Goal: Information Seeking & Learning: Learn about a topic

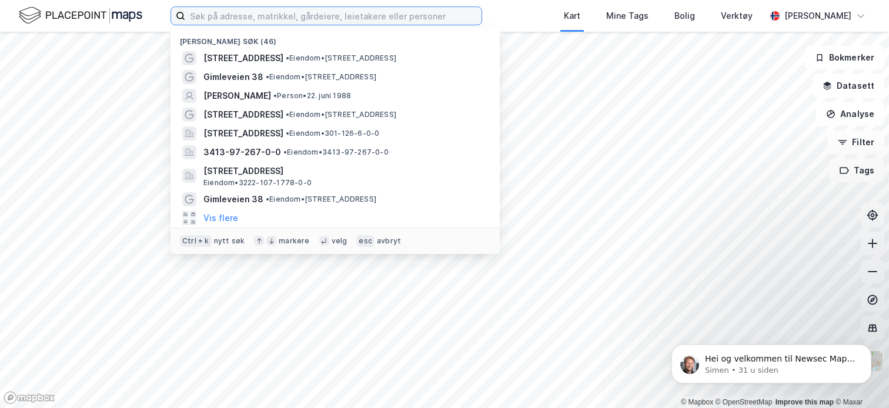
click at [296, 12] on input at bounding box center [333, 16] width 296 height 18
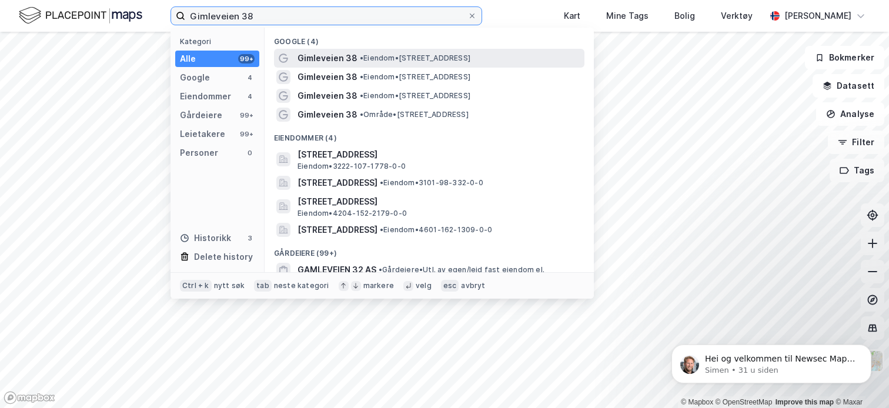
type input "Gimleveien 38"
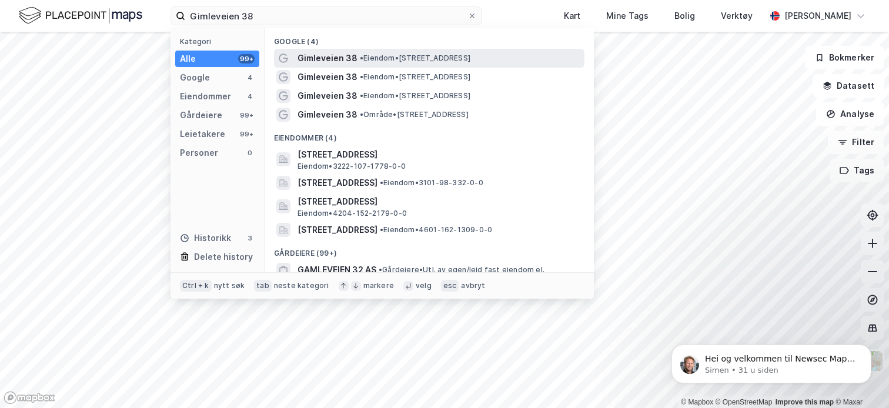
click at [432, 55] on span "• Eiendom • [STREET_ADDRESS]" at bounding box center [415, 58] width 111 height 9
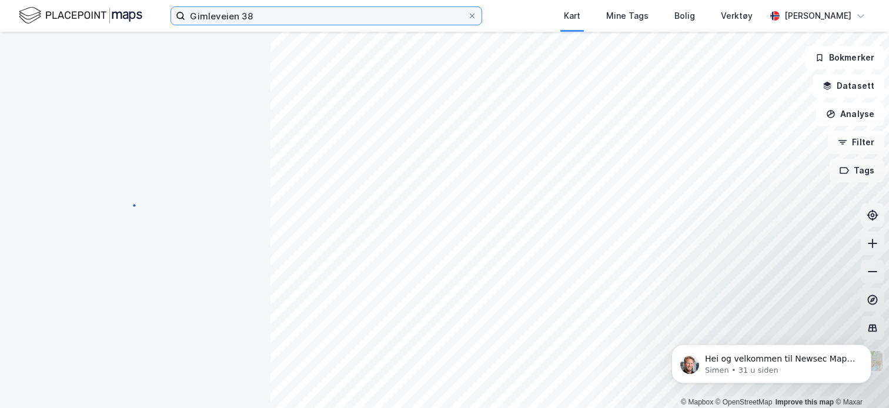
click at [364, 19] on input "Gimleveien 38" at bounding box center [326, 16] width 282 height 18
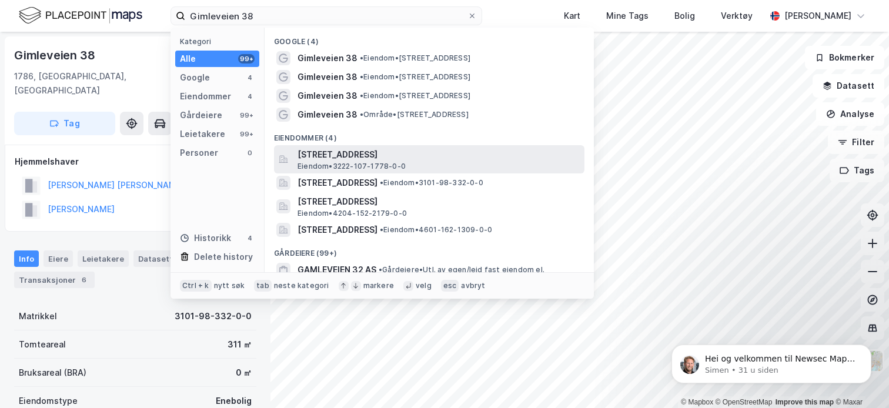
click at [452, 161] on span "[STREET_ADDRESS]" at bounding box center [439, 155] width 282 height 14
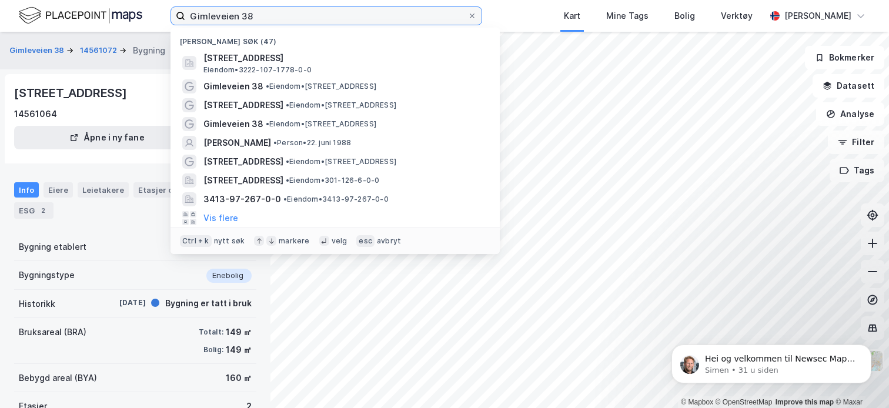
click at [272, 22] on input "Gimleveien 38" at bounding box center [326, 16] width 282 height 18
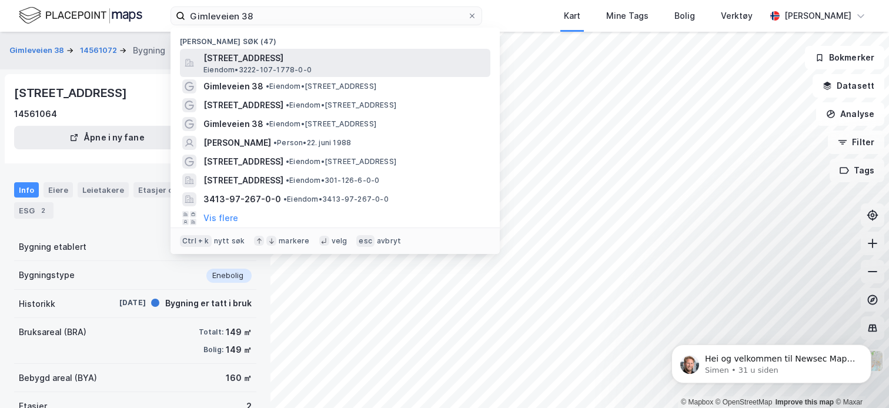
click at [373, 61] on span "[STREET_ADDRESS]" at bounding box center [344, 58] width 282 height 14
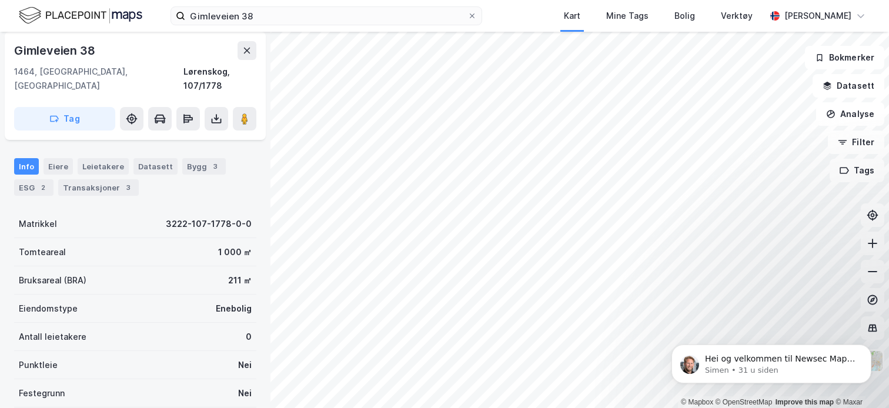
scroll to position [68, 0]
click at [186, 158] on div "Bygg 3" at bounding box center [204, 166] width 44 height 16
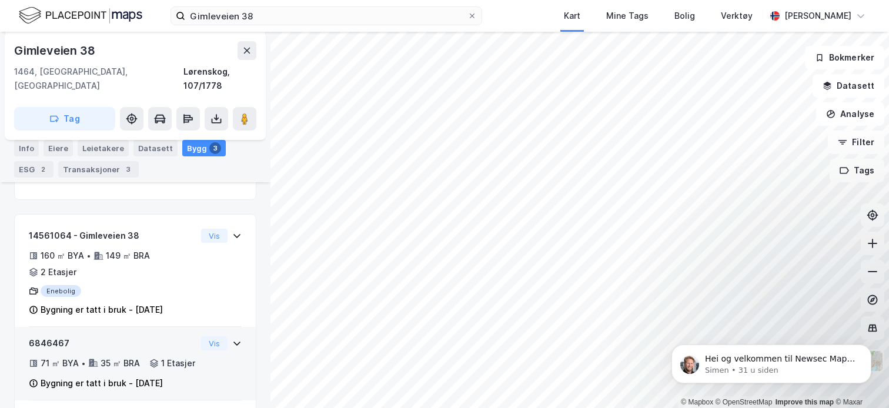
scroll to position [132, 0]
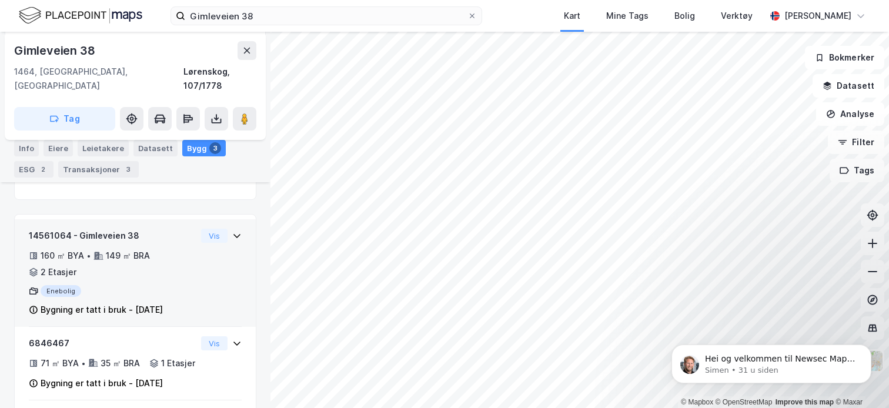
click at [106, 249] on div "149 ㎡ BRA" at bounding box center [128, 256] width 44 height 14
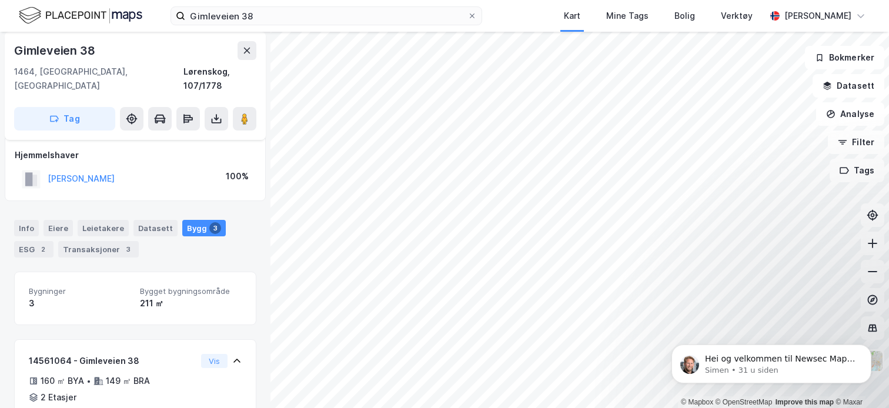
scroll to position [6, 0]
click at [28, 220] on div "Info" at bounding box center [26, 228] width 25 height 16
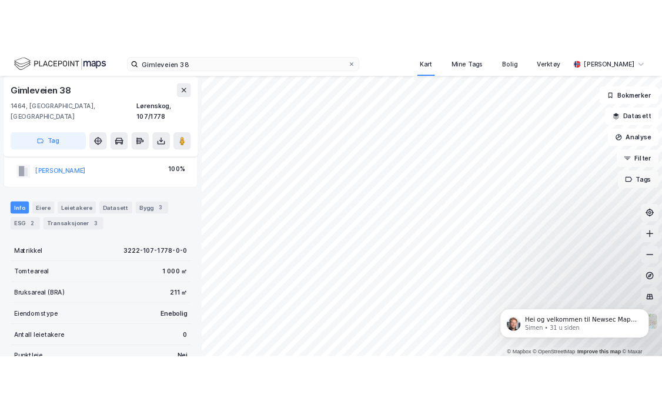
scroll to position [25, 0]
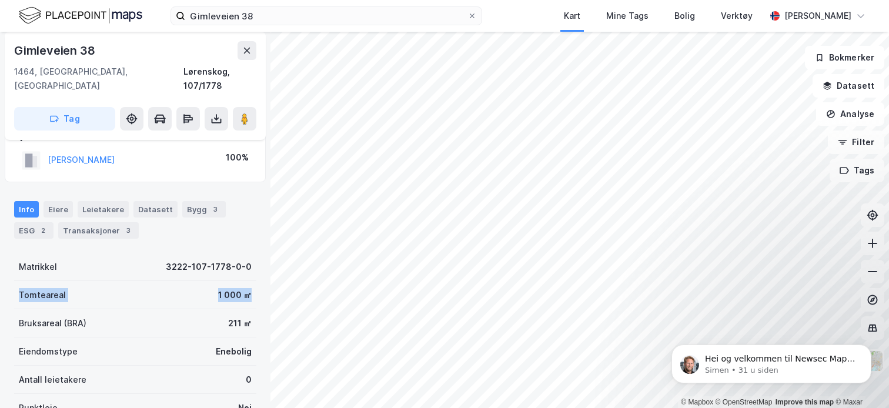
drag, startPoint x: 19, startPoint y: 279, endPoint x: 242, endPoint y: 279, distance: 222.9
click at [242, 281] on div "Tomteareal 1 000 ㎡" at bounding box center [135, 295] width 242 height 28
copy div "Tomteareal 1 000 ㎡"
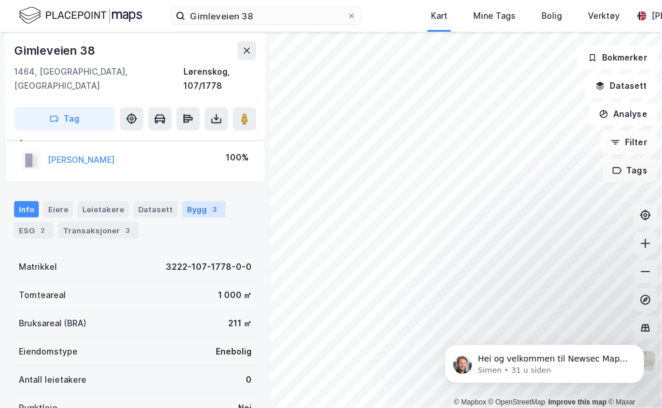
click at [196, 201] on div "Bygg 3" at bounding box center [204, 209] width 44 height 16
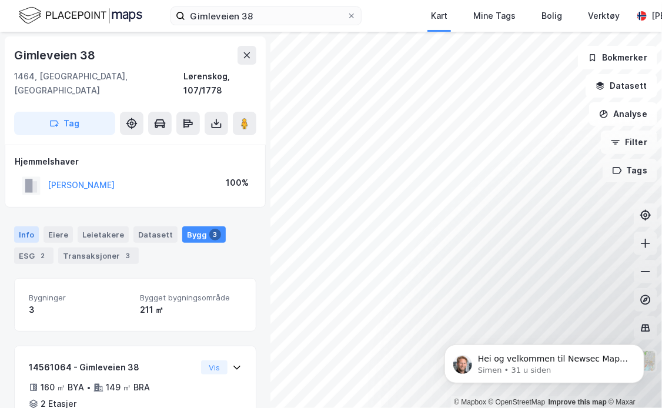
click at [26, 226] on div "Info" at bounding box center [26, 234] width 25 height 16
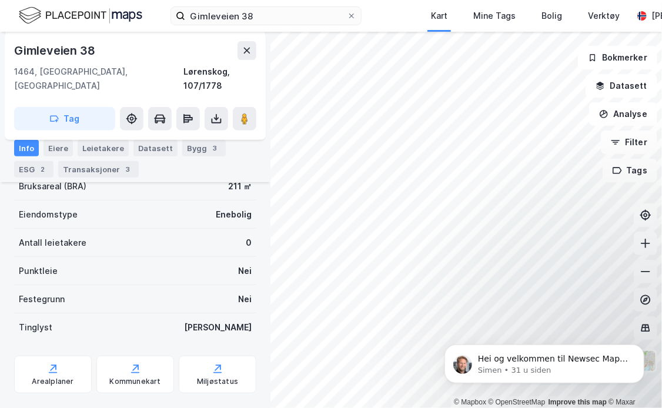
scroll to position [171, 0]
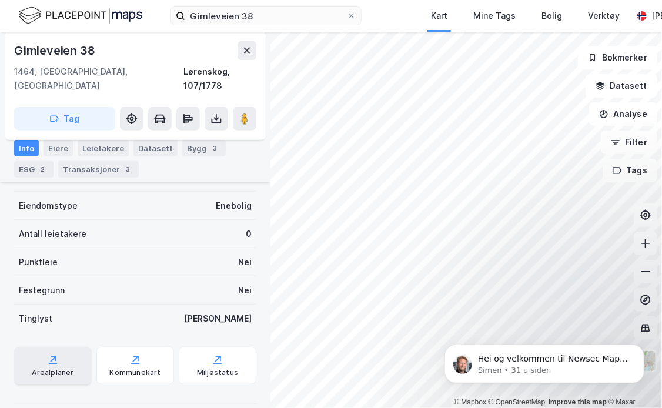
click at [69, 368] on div "Arealplaner" at bounding box center [53, 372] width 42 height 9
click at [191, 150] on div "Bygg 3" at bounding box center [204, 148] width 44 height 16
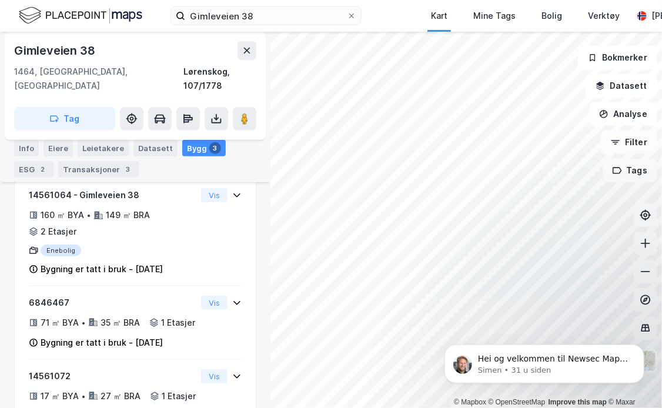
scroll to position [172, 0]
click at [102, 168] on div "Transaksjoner 3" at bounding box center [98, 169] width 81 height 16
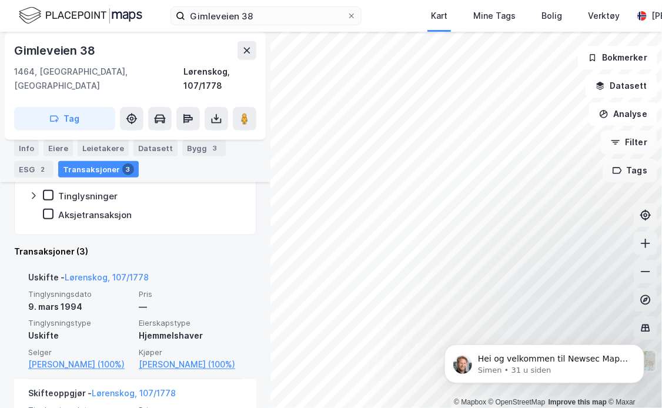
scroll to position [221, 0]
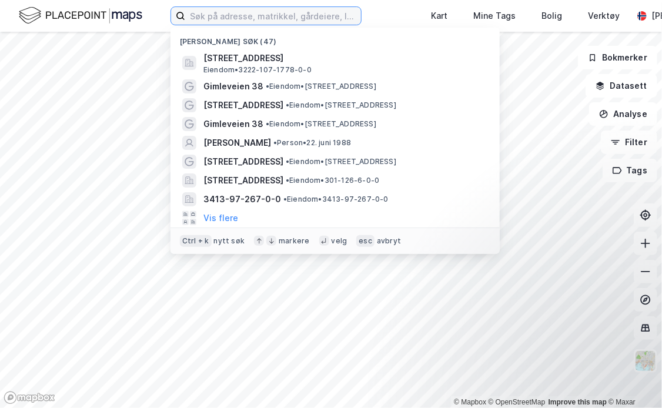
click at [250, 19] on input at bounding box center [273, 16] width 176 height 18
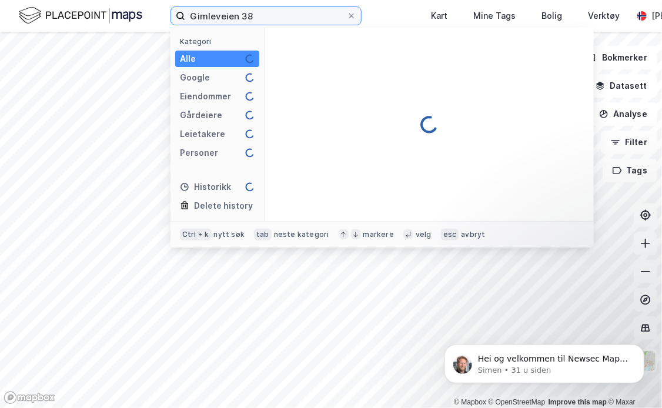
type input "Gimleveien 38"
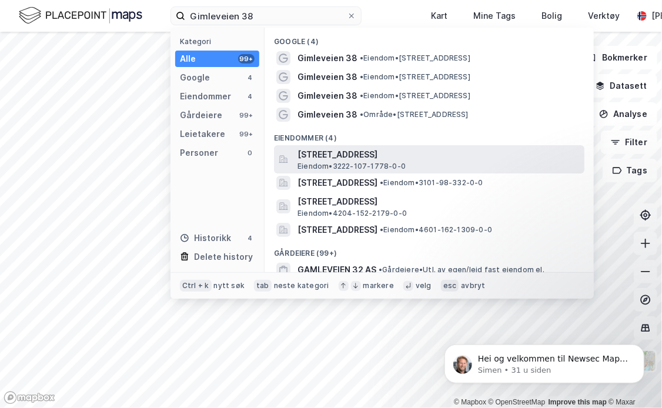
click at [482, 159] on span "[STREET_ADDRESS]" at bounding box center [439, 155] width 282 height 14
